Goal: Task Accomplishment & Management: Manage account settings

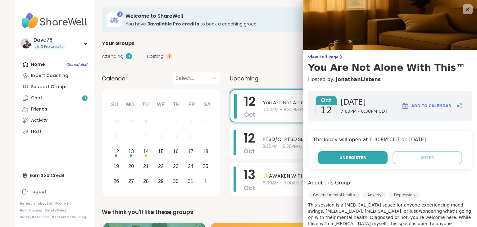
click at [345, 158] on span "Unregister" at bounding box center [353, 158] width 27 height 6
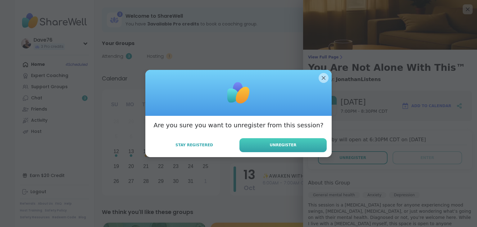
click at [303, 145] on button "Unregister" at bounding box center [283, 145] width 87 height 14
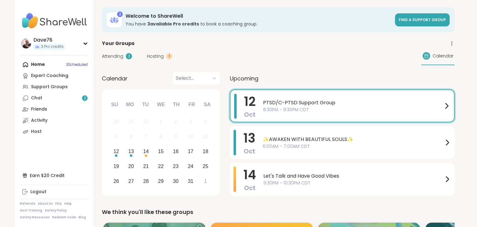
click at [316, 110] on span "8:30PM - 9:30PM CDT" at bounding box center [353, 110] width 180 height 7
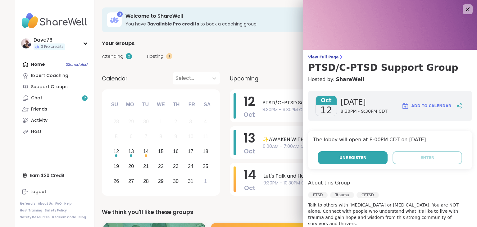
click at [347, 158] on span "Unregister" at bounding box center [353, 158] width 27 height 6
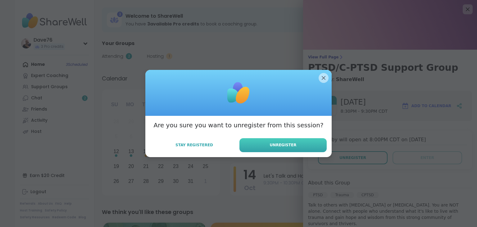
click at [305, 145] on button "Unregister" at bounding box center [283, 145] width 87 height 14
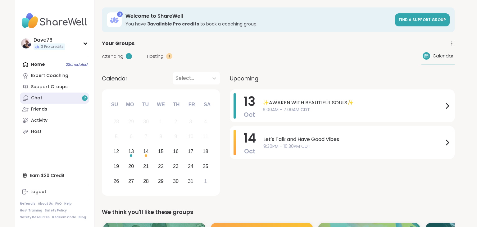
click at [43, 97] on link "Chat 2" at bounding box center [54, 98] width 69 height 11
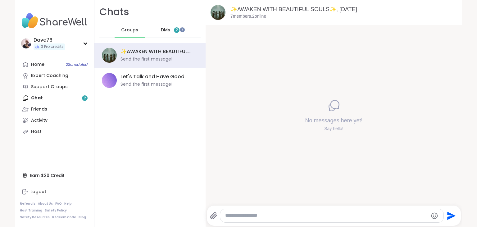
click at [166, 28] on span "DMs" at bounding box center [165, 30] width 9 height 6
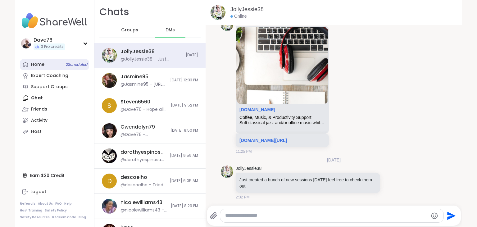
click at [46, 66] on link "Home 2 Scheduled" at bounding box center [54, 64] width 69 height 11
